Goal: Task Accomplishment & Management: Manage account settings

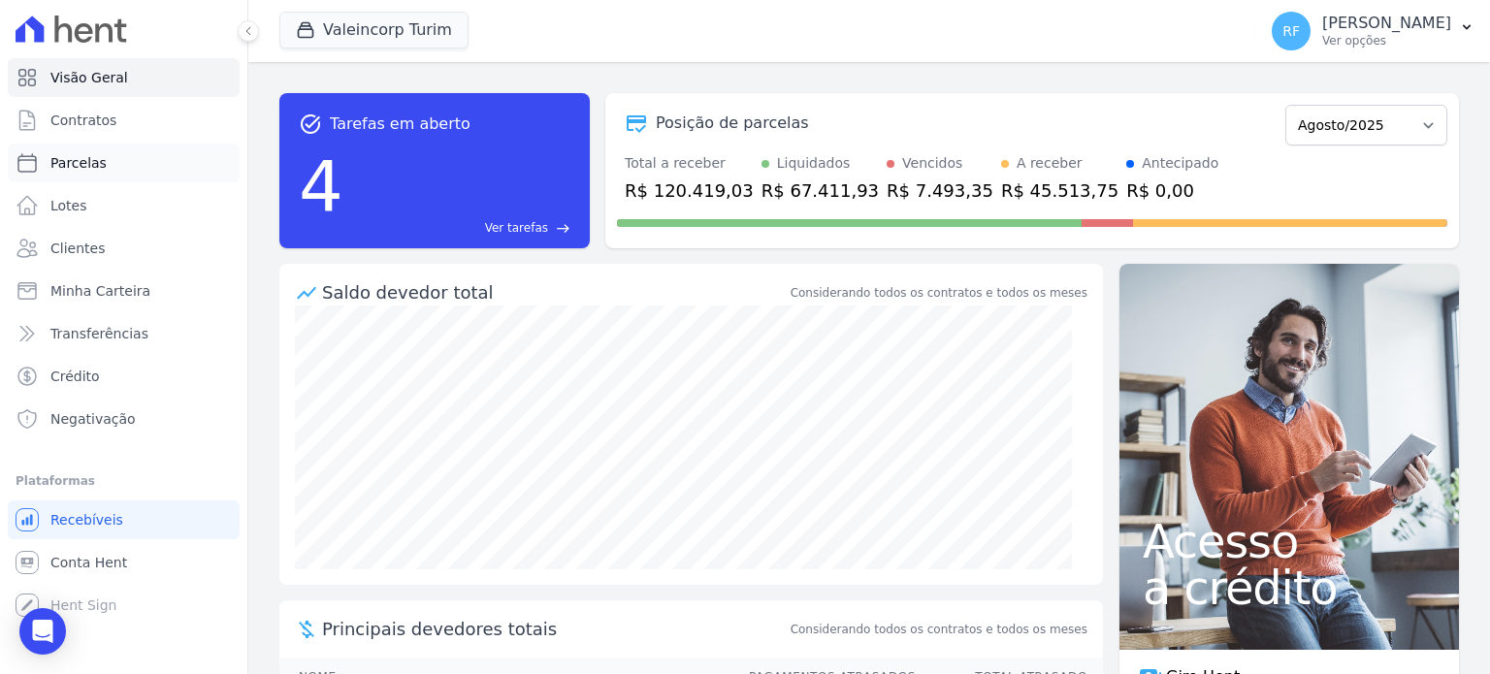
click at [88, 154] on span "Parcelas" at bounding box center [78, 162] width 56 height 19
select select
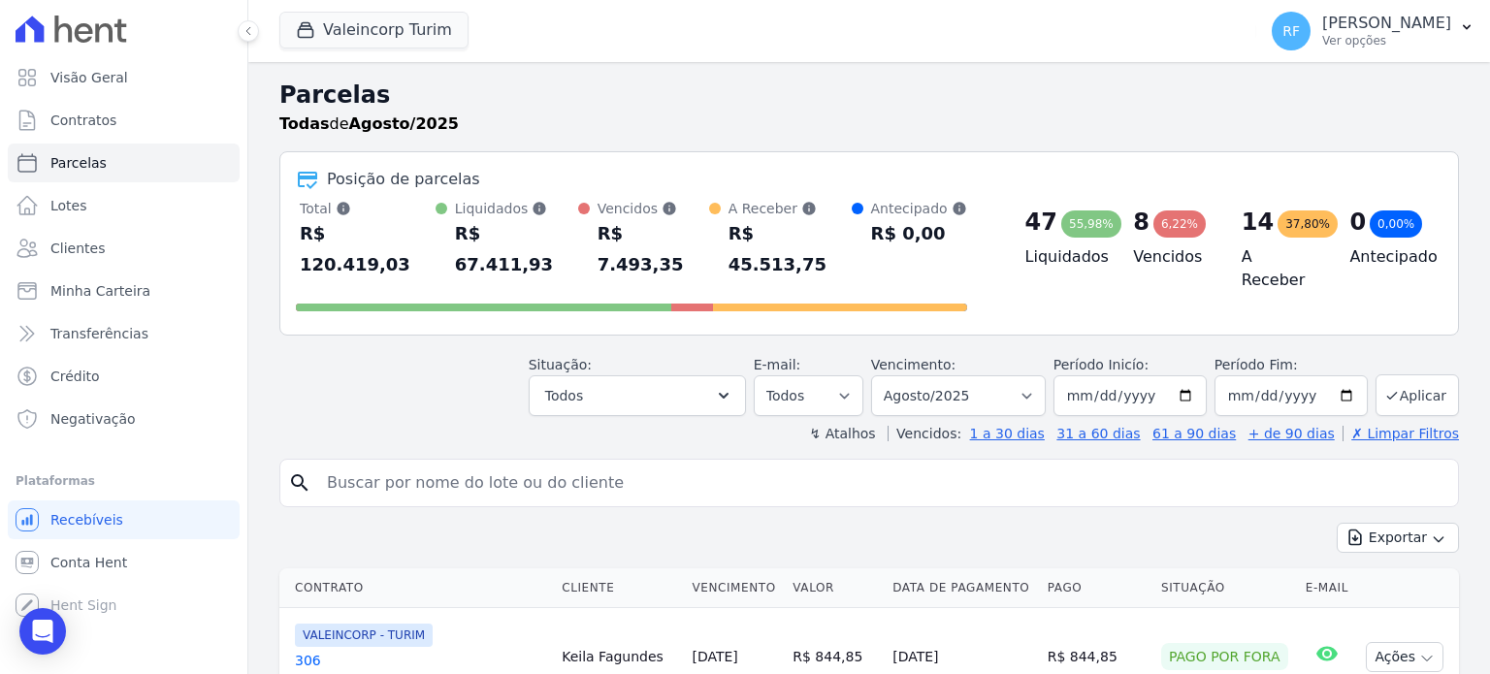
click at [493, 464] on input "search" at bounding box center [882, 483] width 1135 height 39
type input "carlo"
click at [959, 375] on select "Filtrar por período ──────── Todos os meses Julho/2024 Agosto/2024 Setembro/202…" at bounding box center [958, 395] width 175 height 41
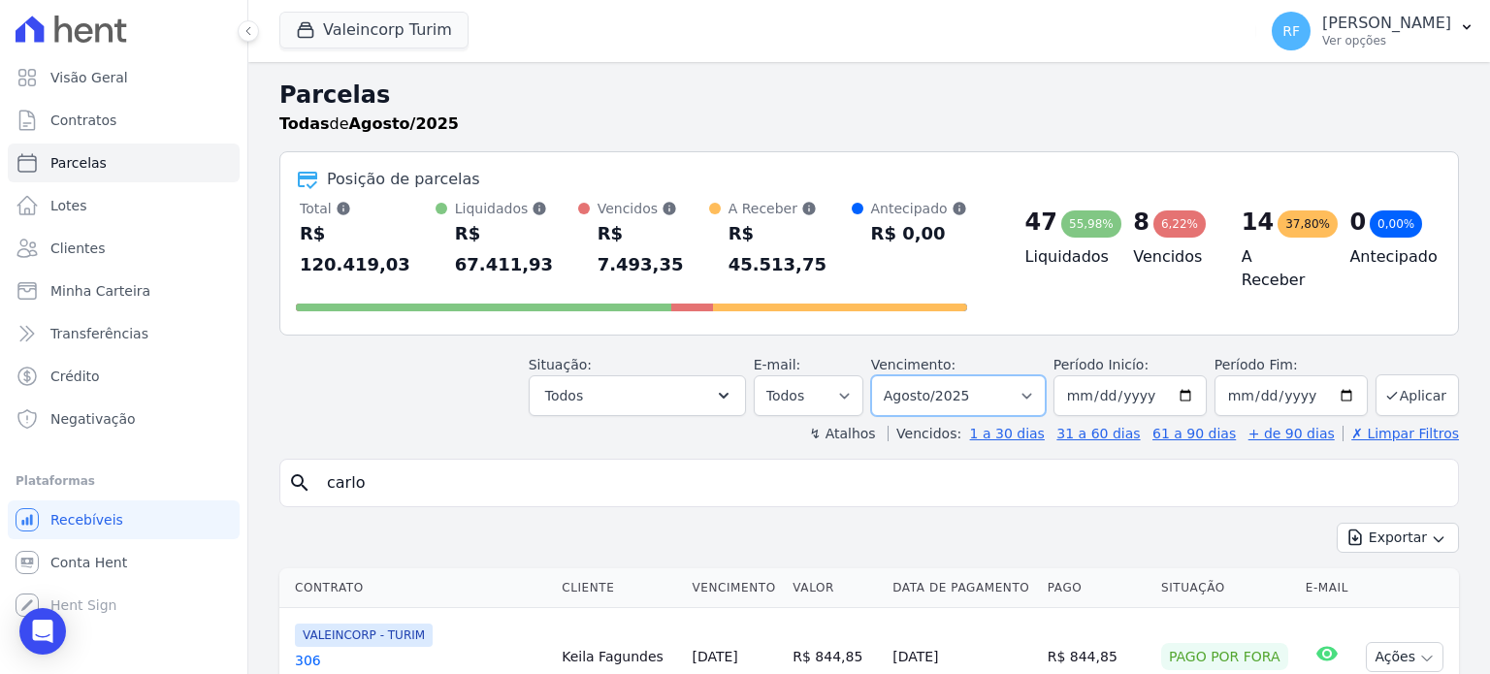
click at [959, 375] on select "Filtrar por período ──────── Todos os meses Julho/2024 Agosto/2024 Setembro/202…" at bounding box center [958, 395] width 175 height 41
select select "07/2025"
click at [887, 375] on select "Filtrar por período ──────── Todos os meses Julho/2024 Agosto/2024 Setembro/202…" at bounding box center [958, 395] width 175 height 41
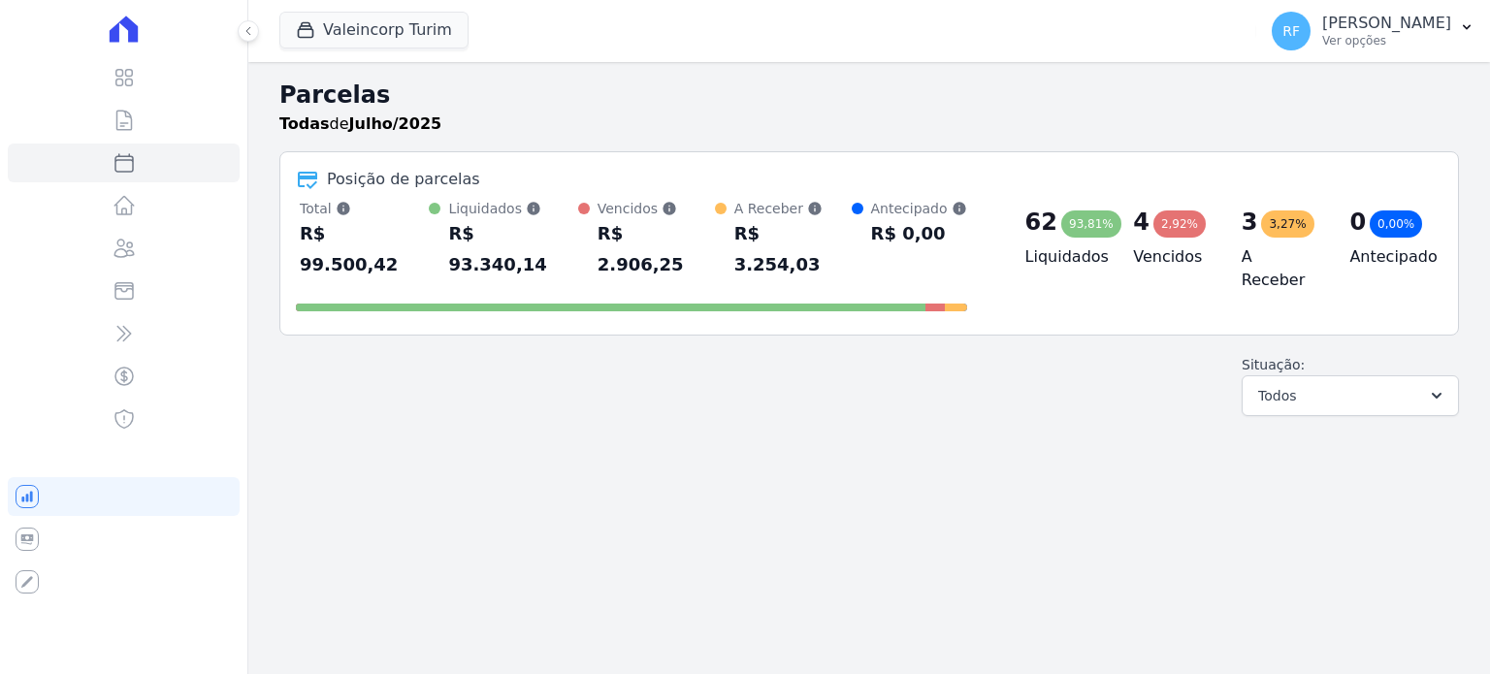
select select
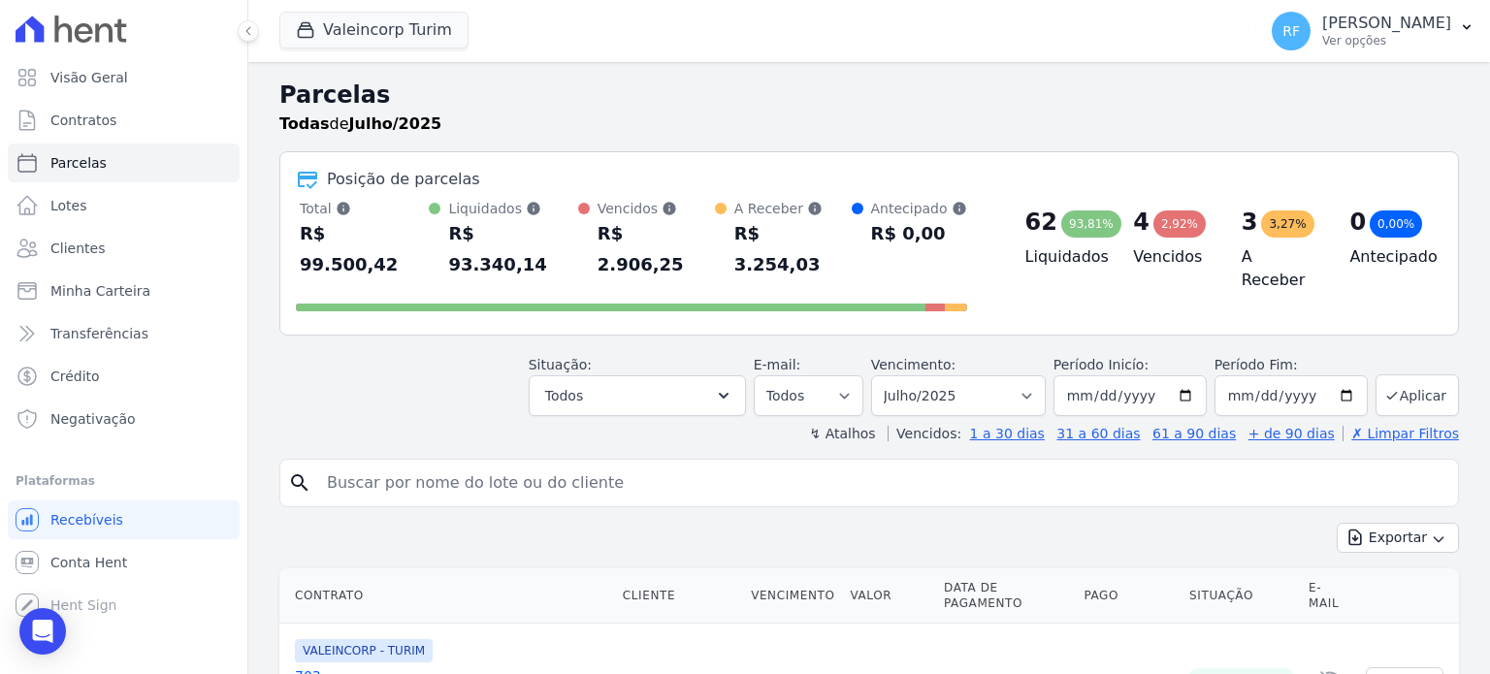
click at [596, 464] on input "search" at bounding box center [882, 483] width 1135 height 39
type input "[PERSON_NAME]"
select select
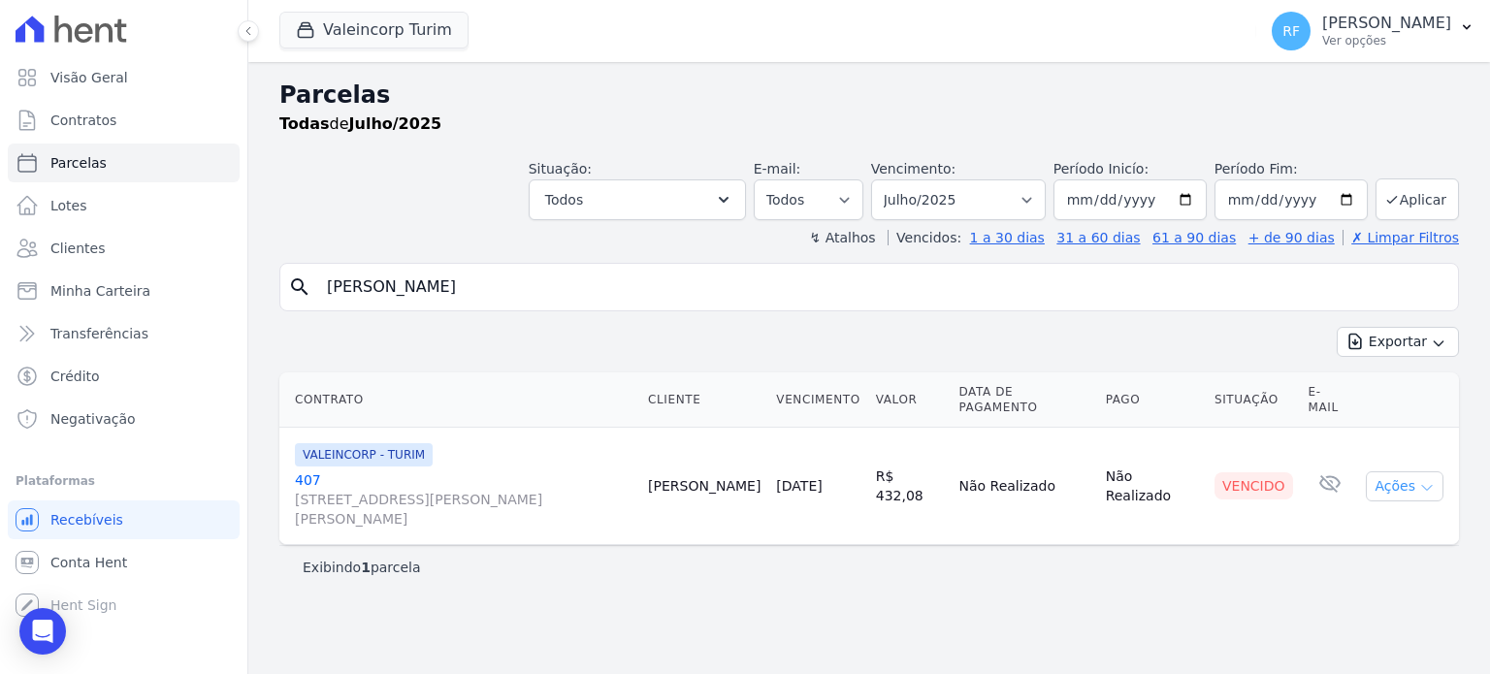
click at [1402, 472] on button "Ações" at bounding box center [1405, 487] width 78 height 30
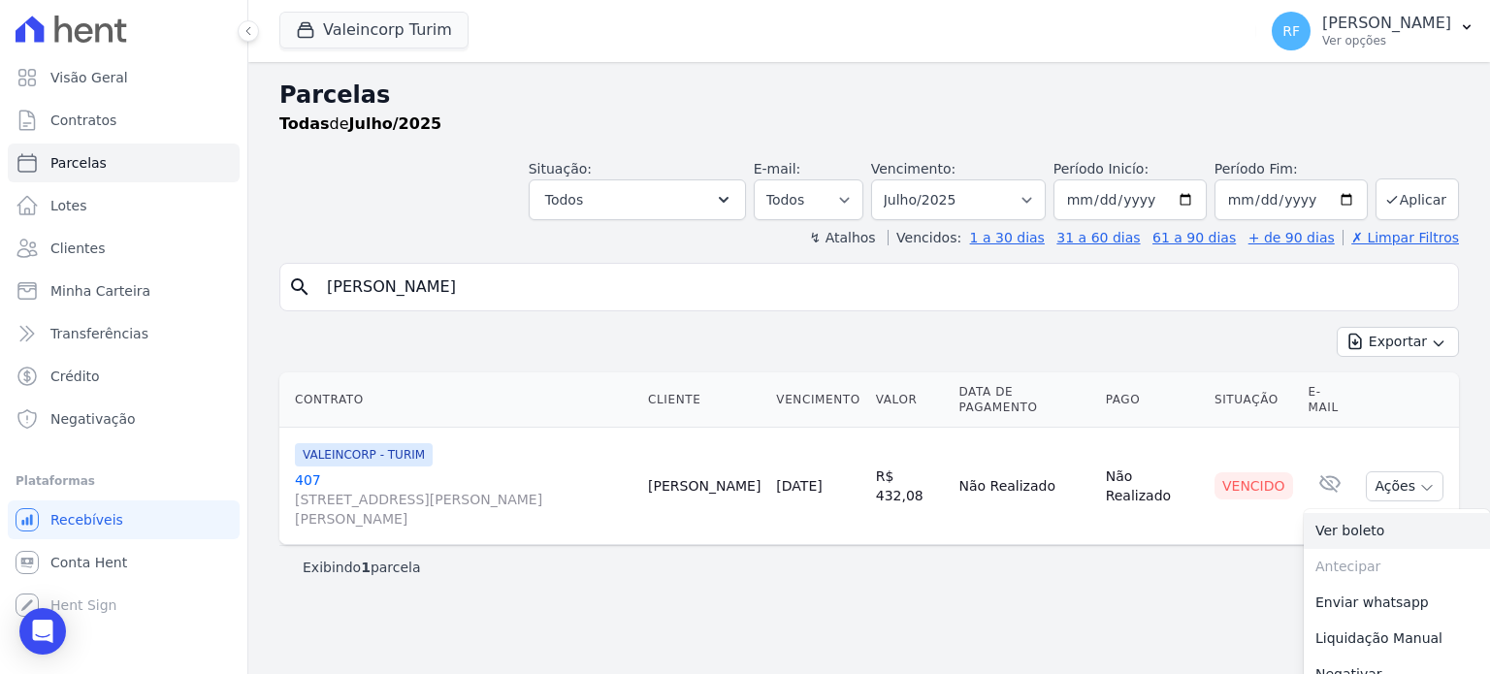
click at [1378, 513] on link "Ver boleto" at bounding box center [1397, 531] width 186 height 36
click at [986, 190] on select "Filtrar por período ──────── Todos os meses Julho/2024 Agosto/2024 Setembro/202…" at bounding box center [958, 199] width 175 height 41
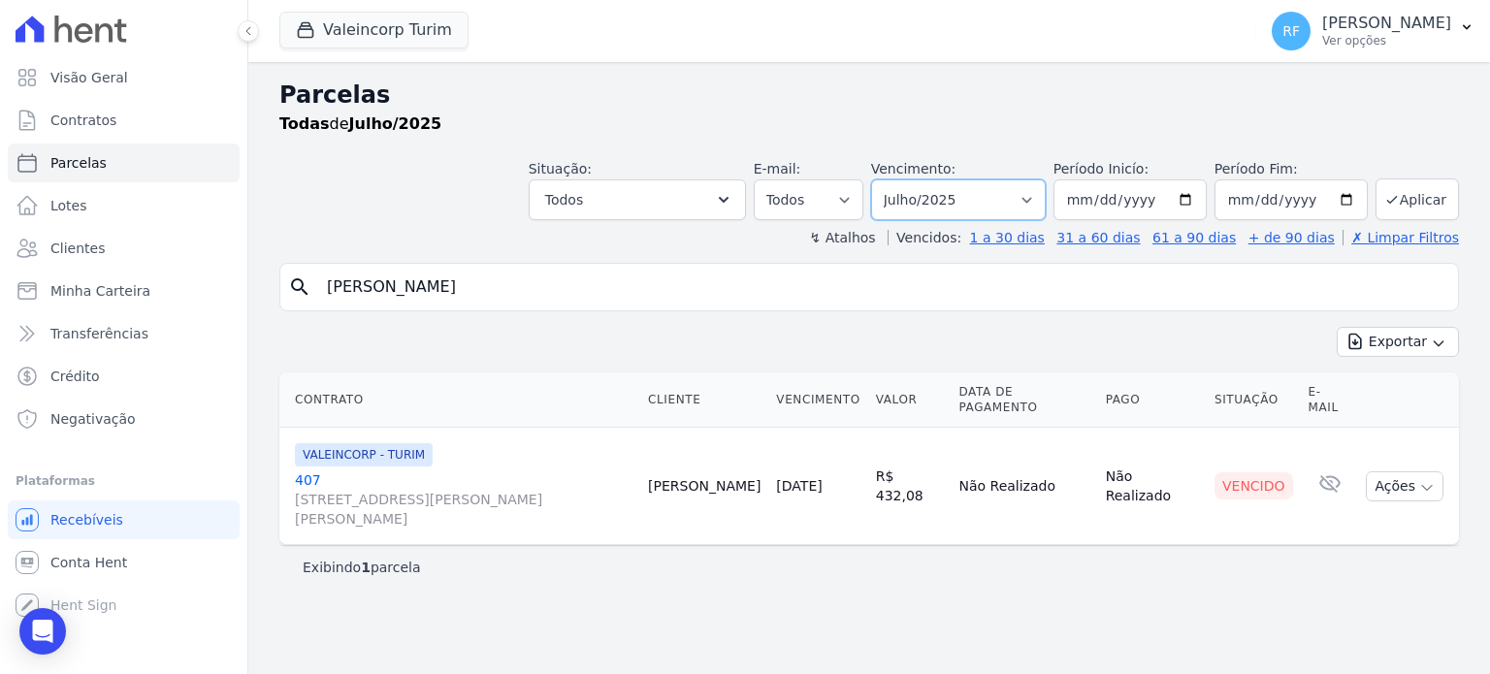
select select "08/2024"
click at [901, 179] on select "Filtrar por período ──────── Todos os meses Julho/2024 Agosto/2024 Setembro/202…" at bounding box center [958, 199] width 175 height 41
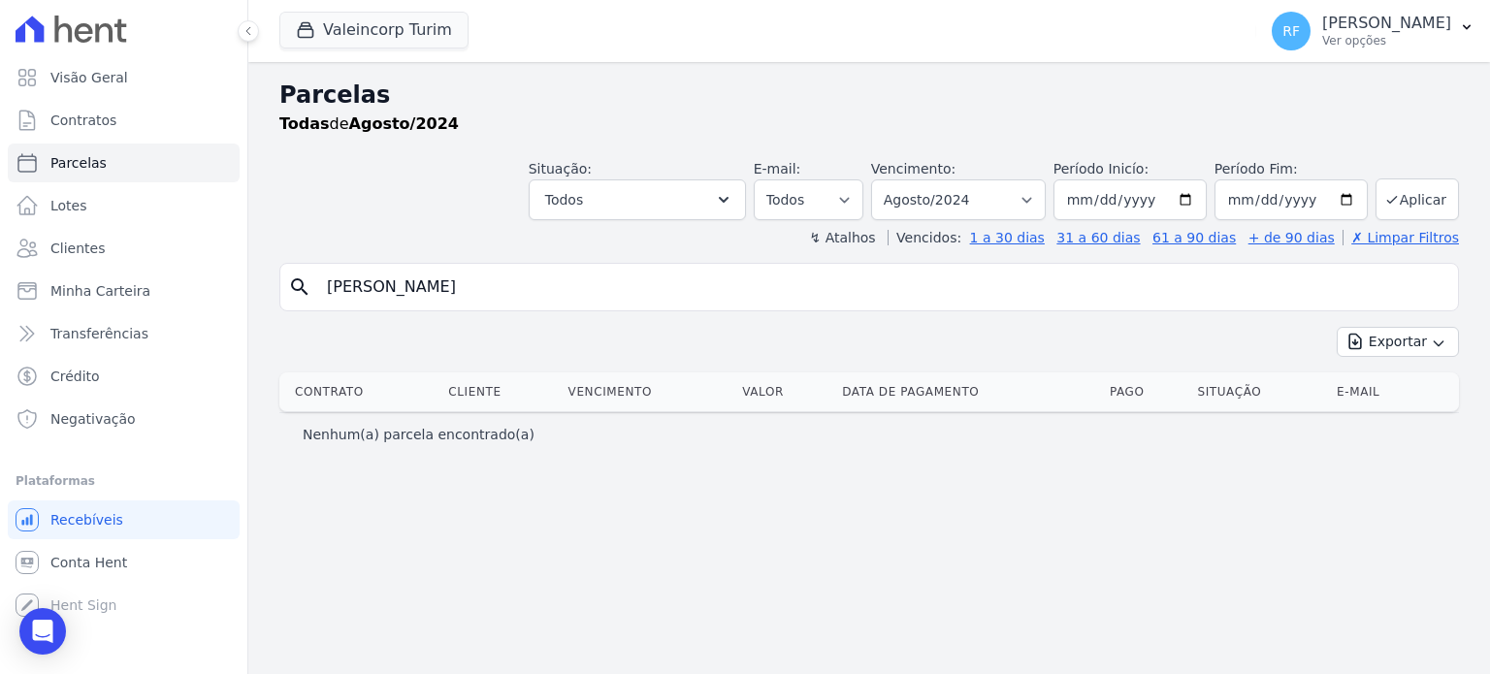
select select
click at [670, 268] on input "[PERSON_NAME]" at bounding box center [882, 287] width 1135 height 39
select select
click at [1024, 200] on select "Filtrar por período ──────── Todos os meses Julho/2024 Agosto/2024 Setembro/202…" at bounding box center [958, 199] width 175 height 41
select select "08/2025"
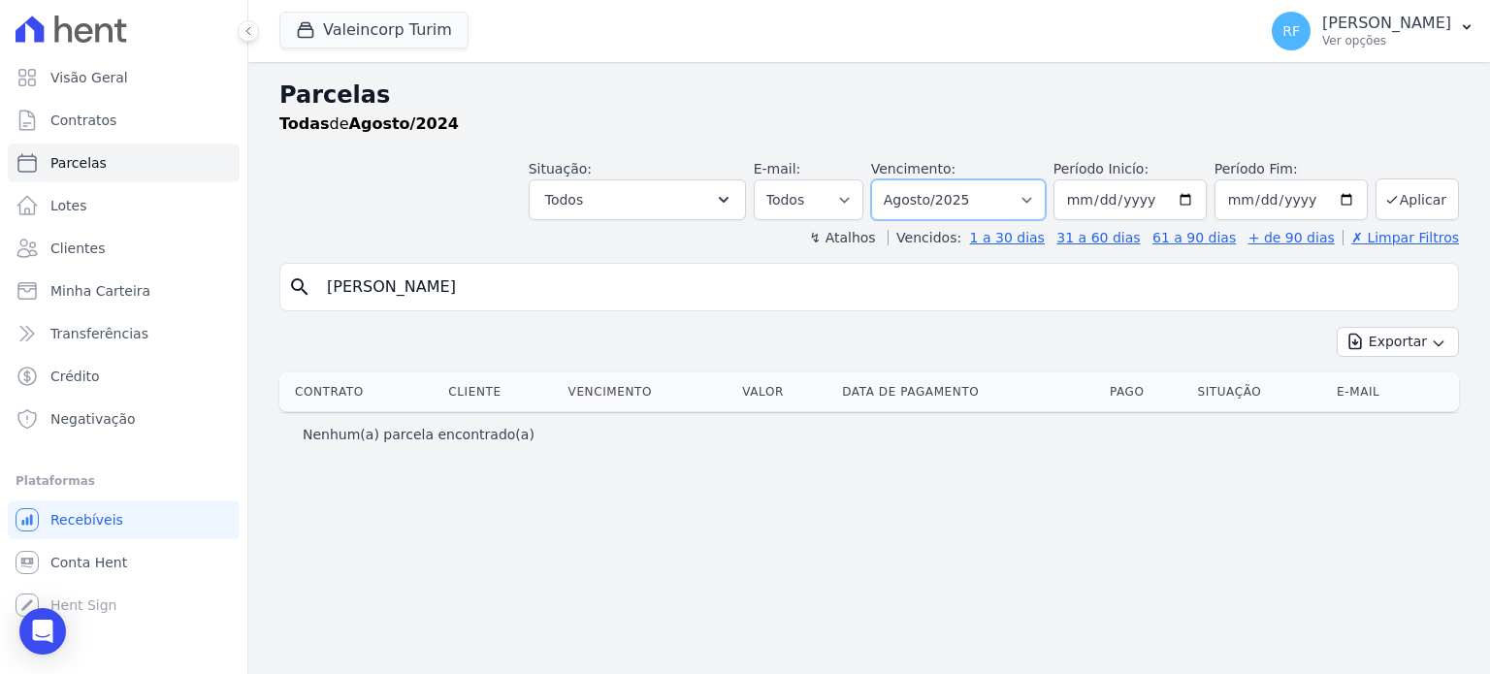
click at [901, 179] on select "Filtrar por período ──────── Todos os meses Julho/2024 Agosto/2024 Setembro/202…" at bounding box center [958, 199] width 175 height 41
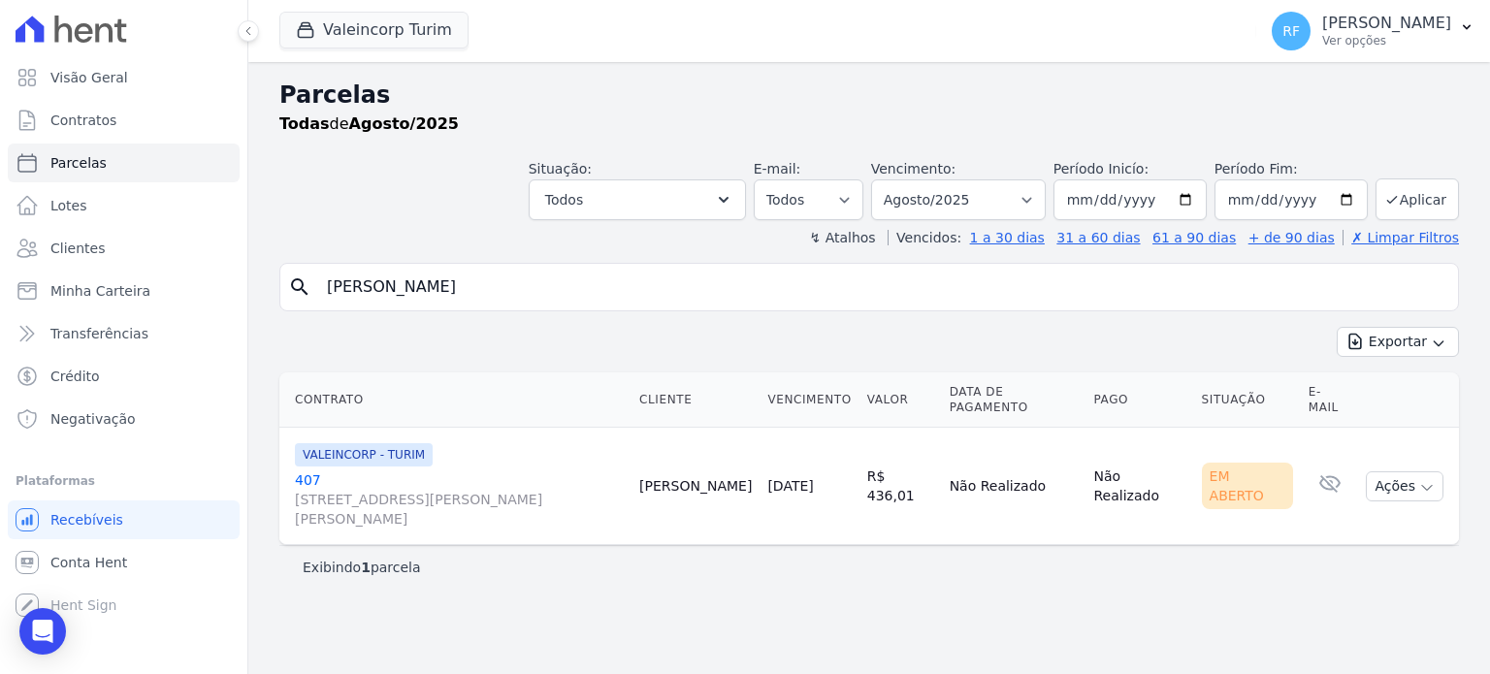
select select
click at [1405, 472] on button "Ações" at bounding box center [1405, 487] width 78 height 30
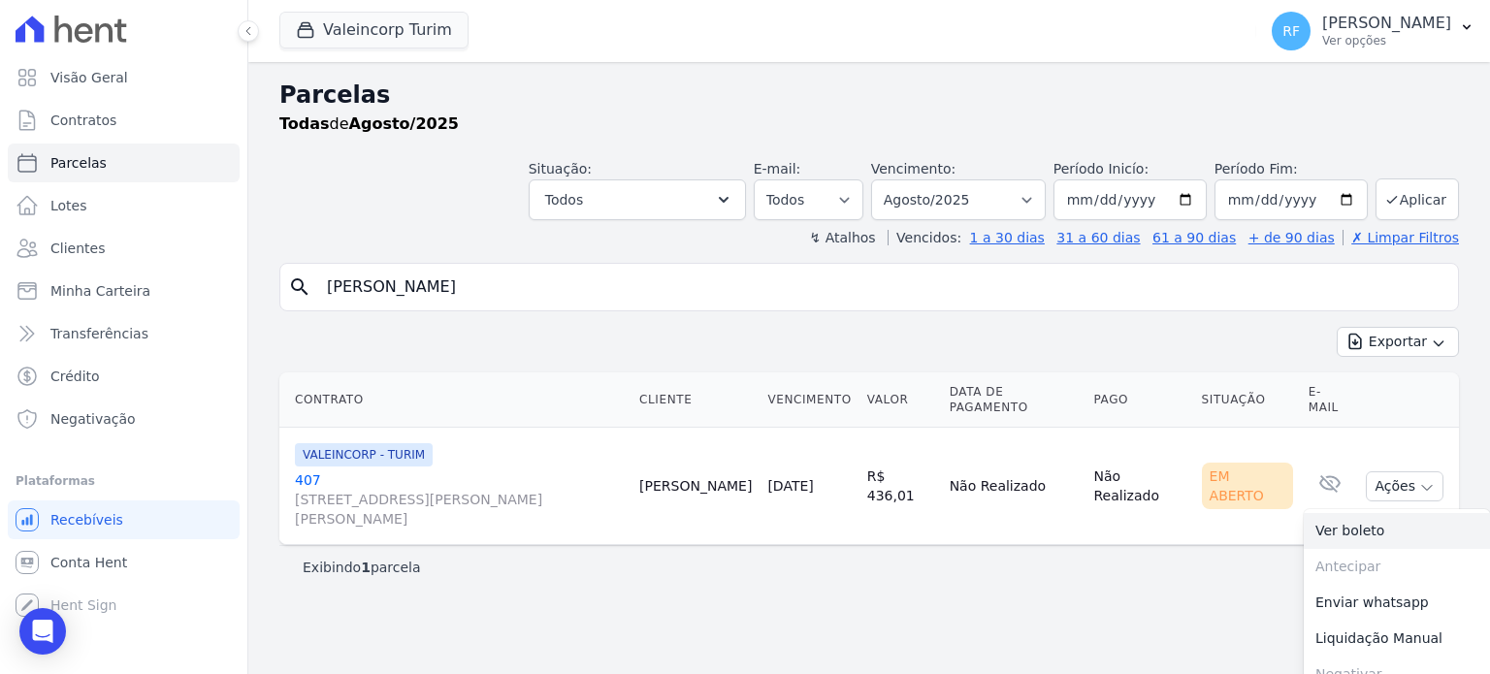
click at [1386, 513] on link "Ver boleto" at bounding box center [1397, 531] width 186 height 36
